Goal: Transaction & Acquisition: Purchase product/service

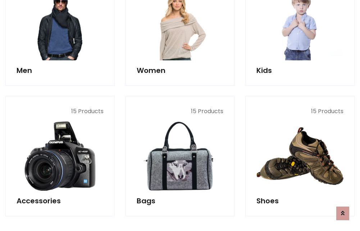
scroll to position [241, 0]
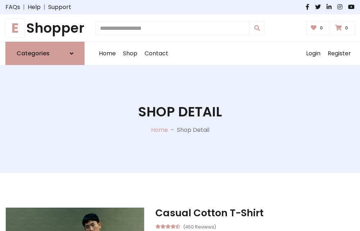
click at [45, 28] on h1 "E Shopper" at bounding box center [44, 28] width 79 height 16
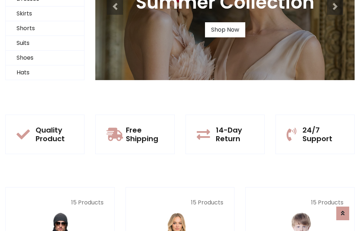
scroll to position [69, 0]
